Goal: Task Accomplishment & Management: Manage account settings

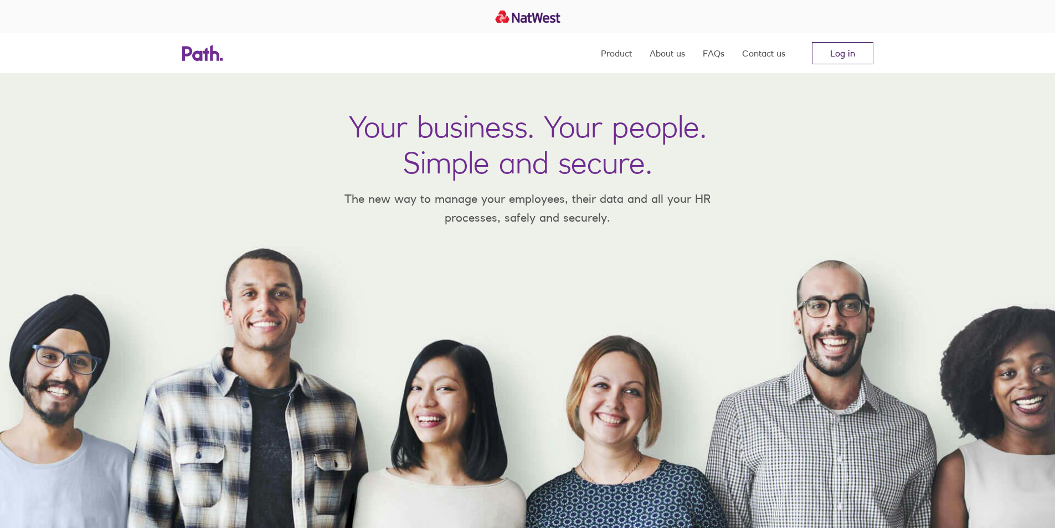
click at [849, 53] on link "Log in" at bounding box center [842, 53] width 61 height 22
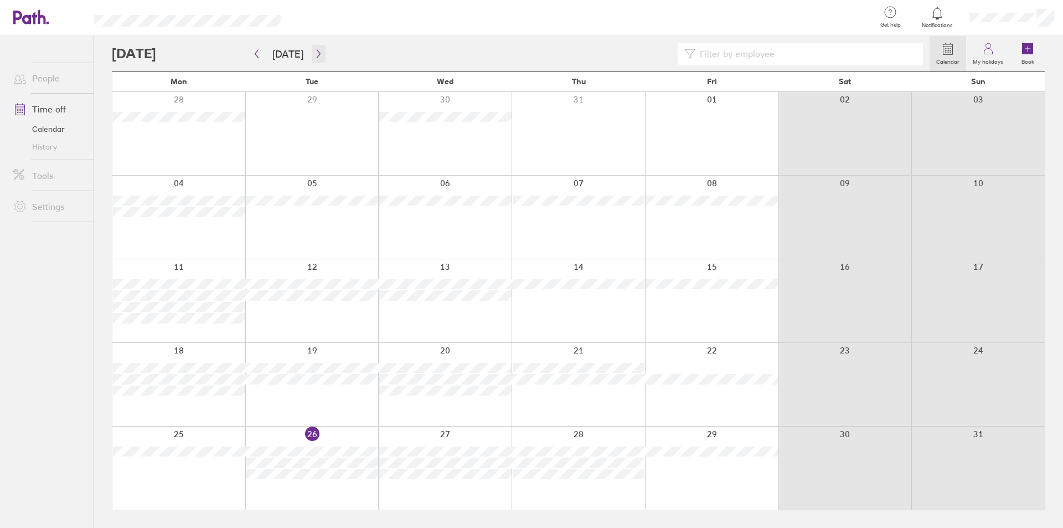
click at [317, 50] on icon "button" at bounding box center [318, 54] width 3 height 8
click at [314, 53] on icon "button" at bounding box center [318, 53] width 8 height 9
click at [314, 52] on icon "button" at bounding box center [318, 53] width 8 height 9
click at [436, 401] on div at bounding box center [444, 384] width 133 height 83
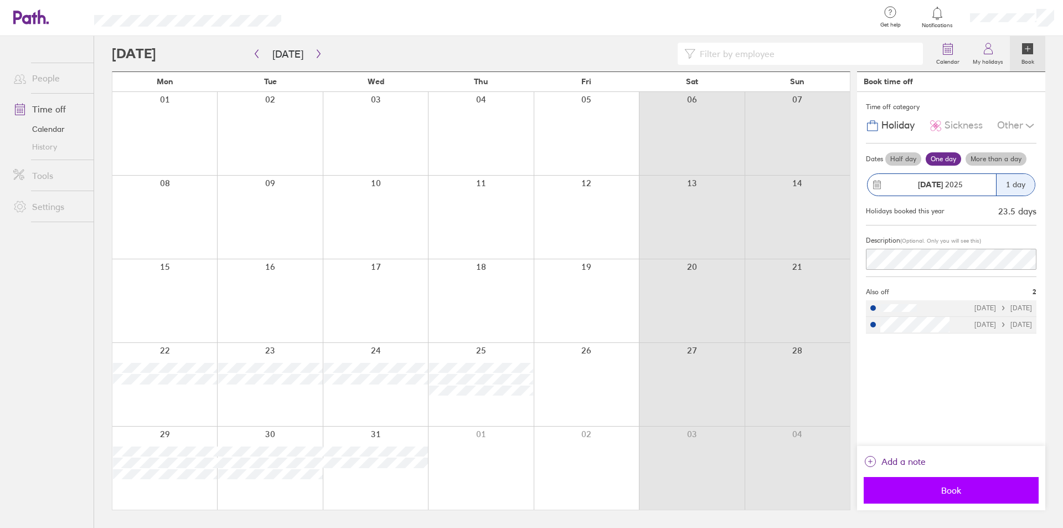
click at [956, 492] on span "Book" at bounding box center [950, 490] width 159 height 10
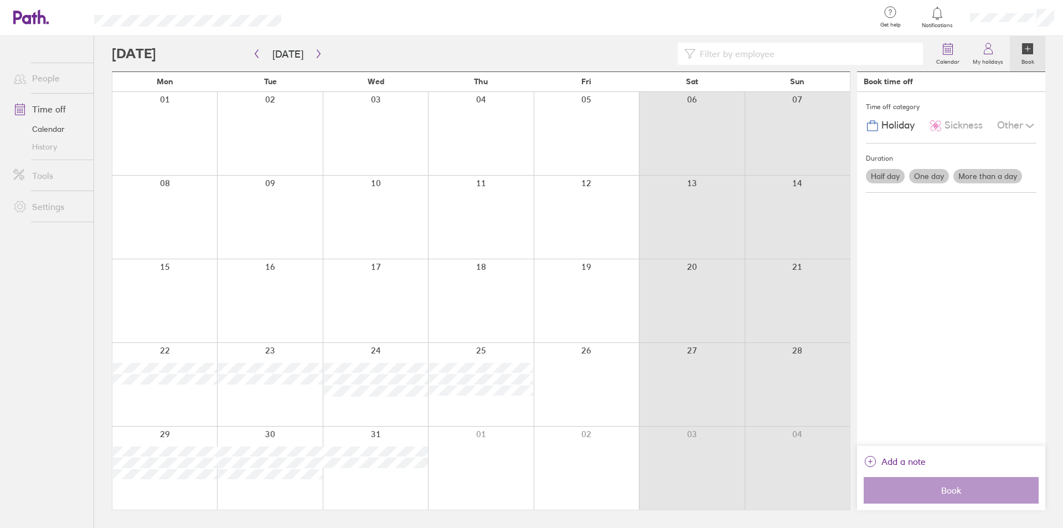
click at [99, 348] on div "Calendar My holidays Book Today December 2025 Mon Tue Wed Thu Fri Sat Sun 01 02…" at bounding box center [578, 282] width 969 height 492
click at [100, 350] on div "Calendar My holidays Book Today December 2025 Mon Tue Wed Thu Fri Sat Sun 01 02…" at bounding box center [578, 282] width 969 height 492
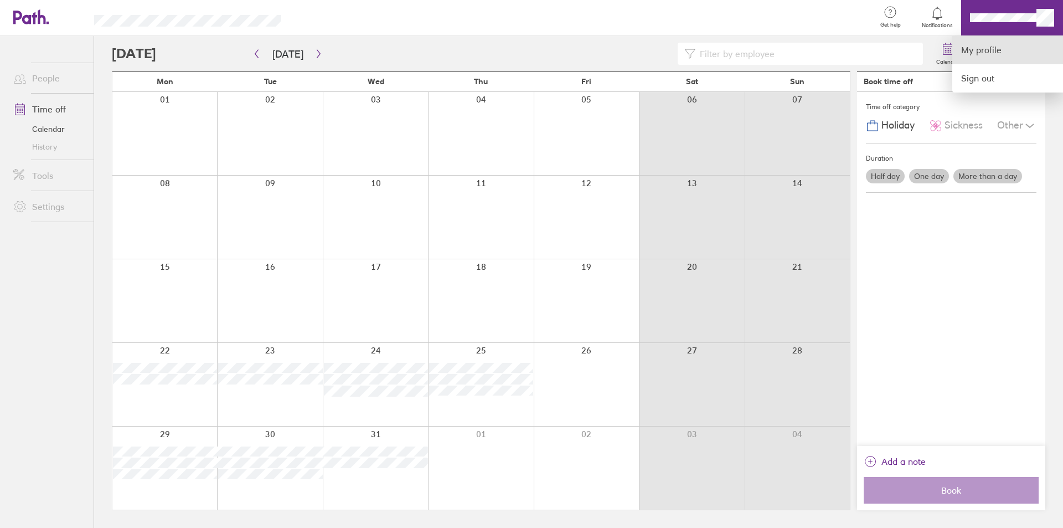
click at [983, 46] on link "My profile" at bounding box center [1007, 50] width 111 height 28
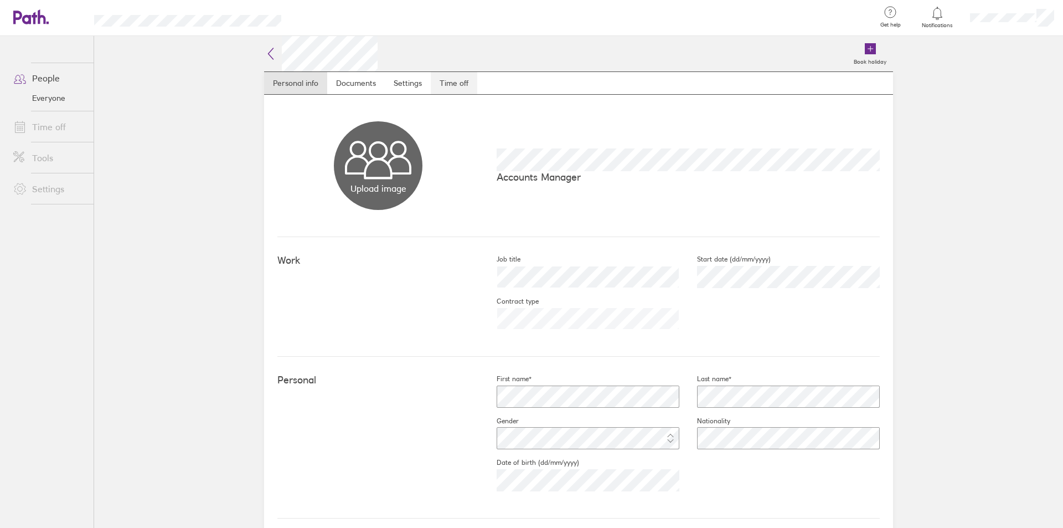
click at [446, 85] on link "Time off" at bounding box center [454, 83] width 47 height 22
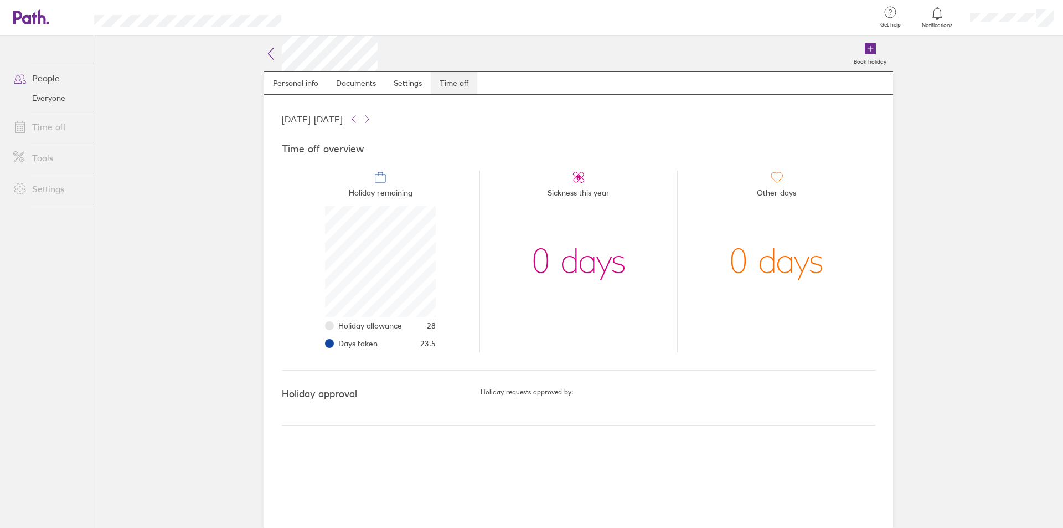
scroll to position [111, 111]
click at [50, 123] on link "Time off" at bounding box center [48, 127] width 89 height 22
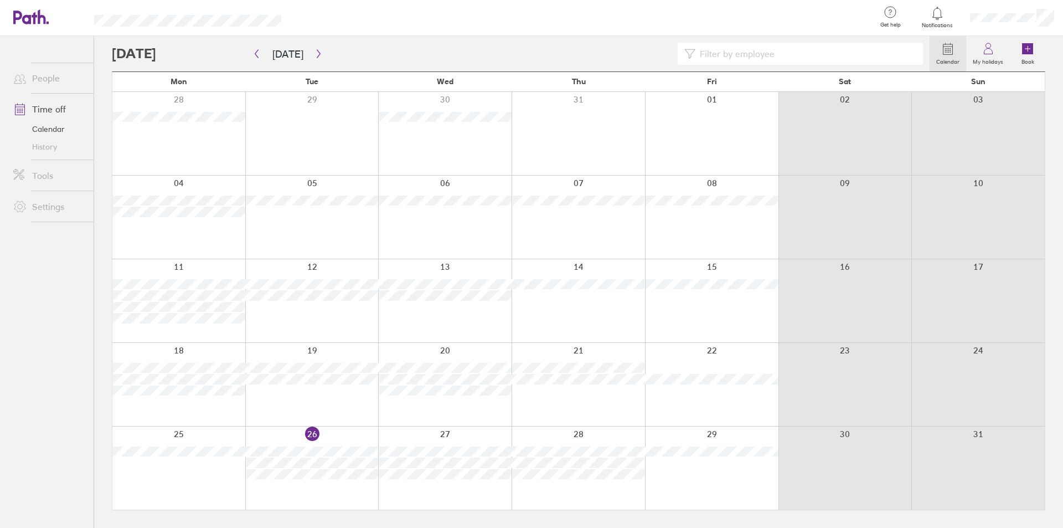
click at [209, 50] on div at bounding box center [521, 54] width 818 height 22
click at [315, 49] on icon "button" at bounding box center [318, 53] width 8 height 9
click at [347, 48] on div at bounding box center [521, 54] width 818 height 22
click at [374, 53] on div at bounding box center [521, 54] width 818 height 22
click at [938, 12] on icon at bounding box center [937, 13] width 13 height 13
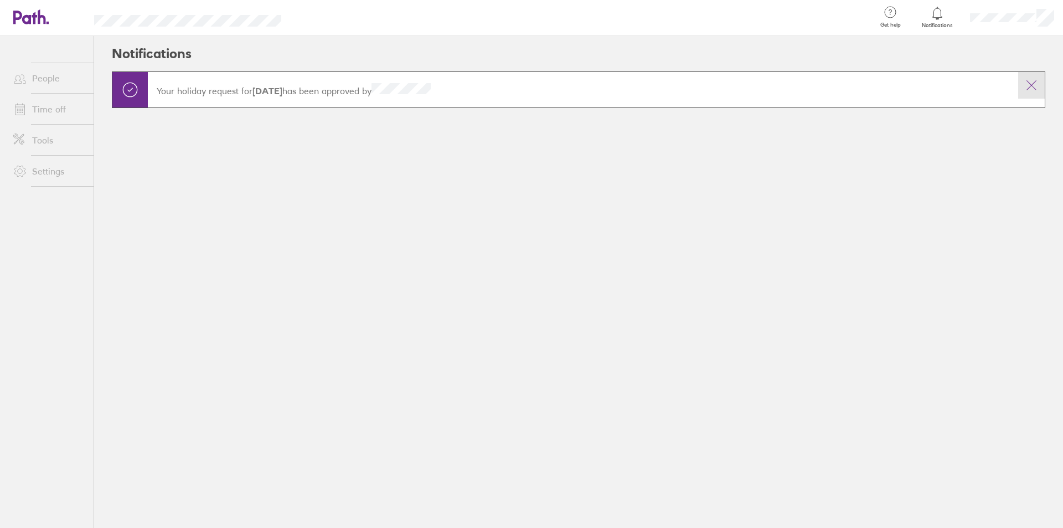
click at [1027, 81] on icon at bounding box center [1031, 85] width 13 height 13
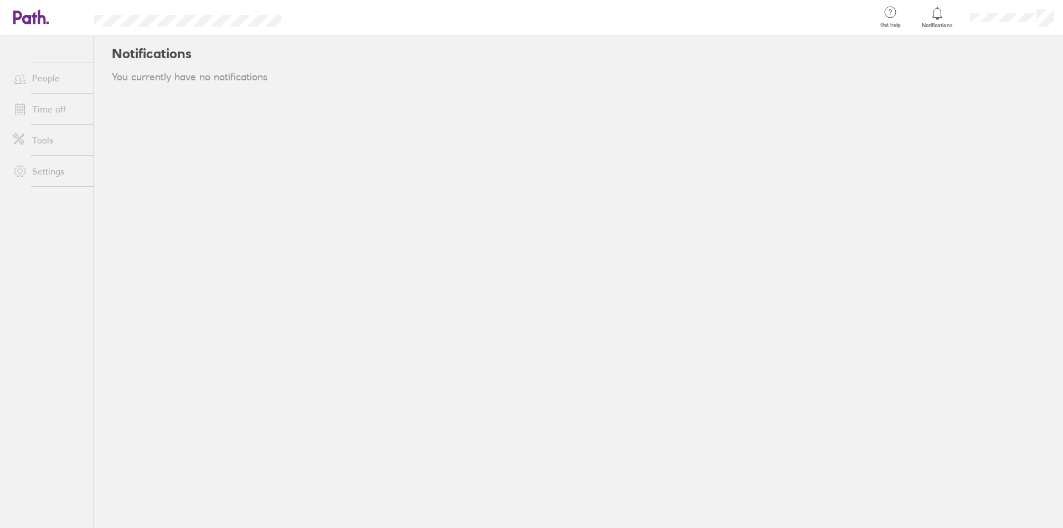
click at [51, 104] on link "Time off" at bounding box center [48, 109] width 89 height 22
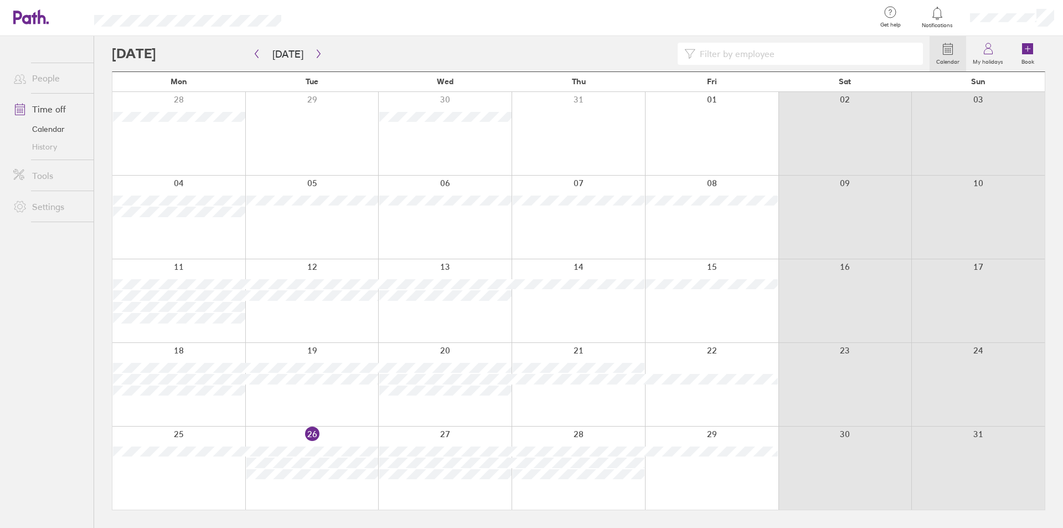
click at [338, 50] on div at bounding box center [521, 54] width 818 height 22
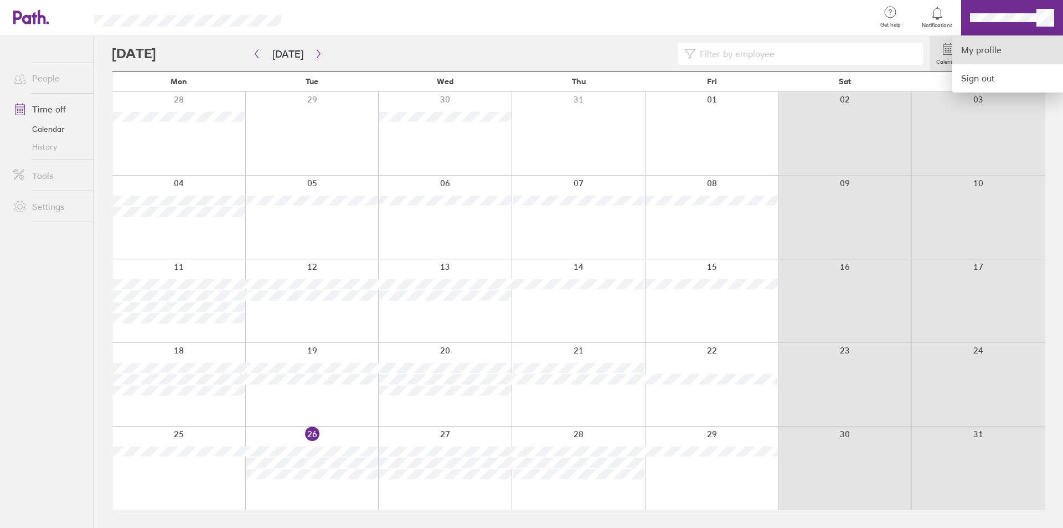
click at [977, 47] on link "My profile" at bounding box center [1007, 50] width 111 height 28
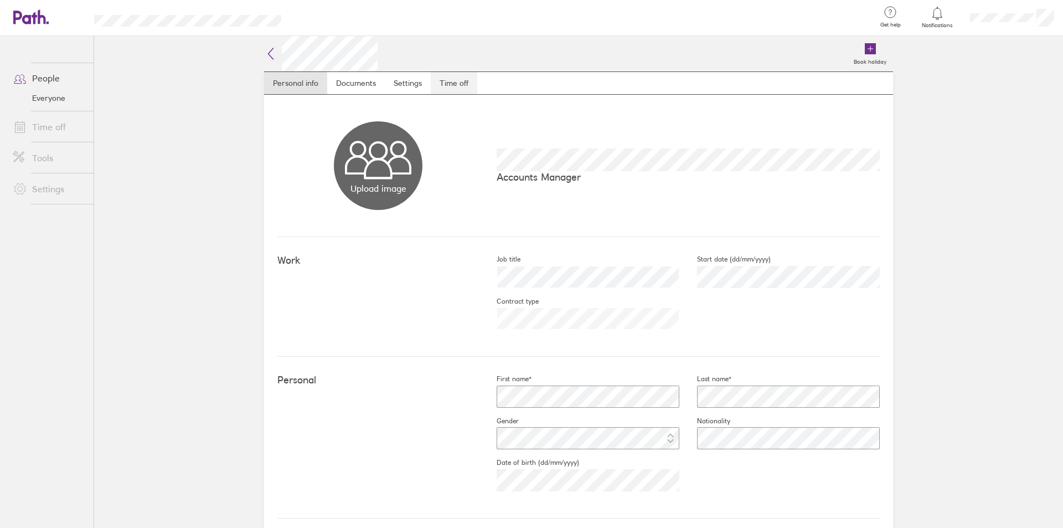
click at [442, 87] on link "Time off" at bounding box center [454, 83] width 47 height 22
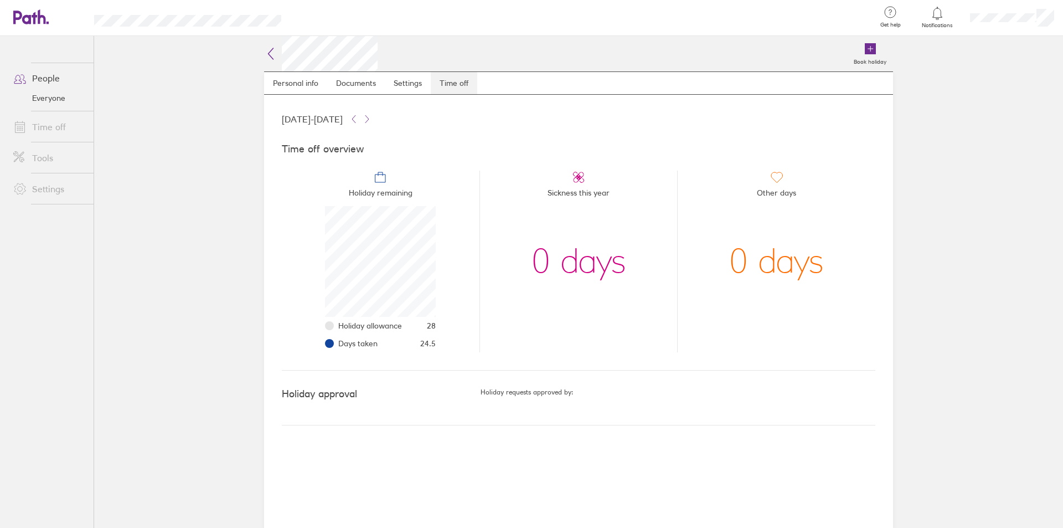
scroll to position [111, 111]
click at [358, 116] on icon at bounding box center [353, 119] width 9 height 9
click at [372, 117] on icon at bounding box center [367, 119] width 9 height 9
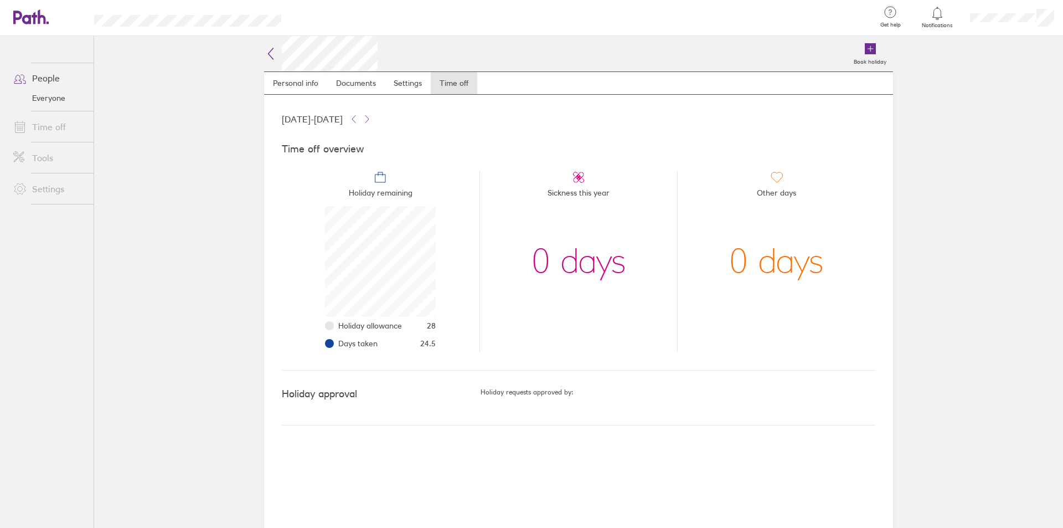
click at [445, 119] on div "01 Jan 2025 - 31 Dec 2025" at bounding box center [579, 118] width 594 height 13
click at [358, 115] on icon at bounding box center [353, 119] width 9 height 9
click at [369, 116] on icon at bounding box center [366, 118] width 3 height 7
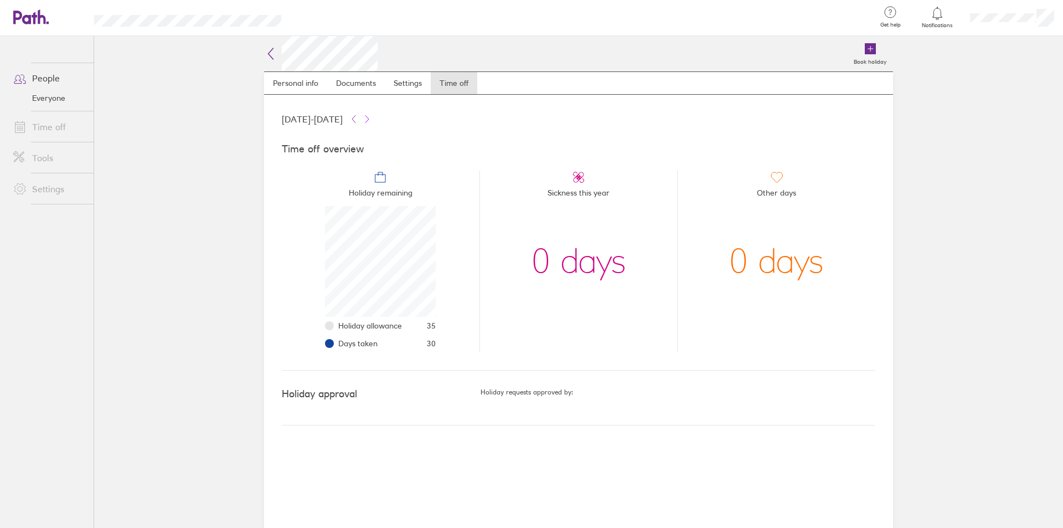
click at [369, 116] on icon at bounding box center [366, 118] width 3 height 7
click at [433, 116] on div "01 Jan 2025 - 31 Dec 2025" at bounding box center [579, 118] width 594 height 13
click at [50, 123] on link "Time off" at bounding box center [48, 127] width 89 height 22
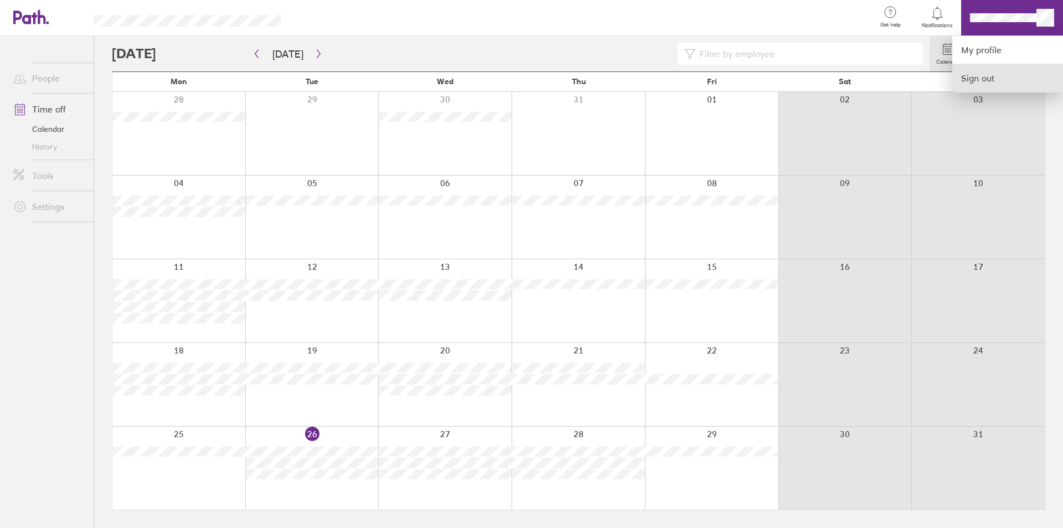
click at [979, 76] on link "Sign out" at bounding box center [1007, 78] width 111 height 28
